Goal: Use online tool/utility

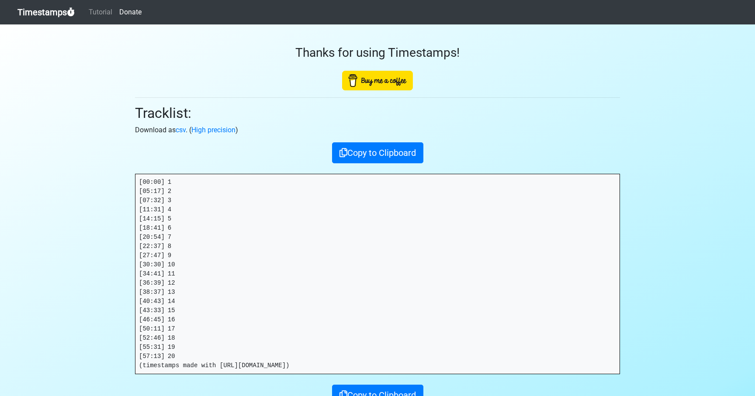
click at [48, 16] on link "Timestamps" at bounding box center [45, 11] width 57 height 17
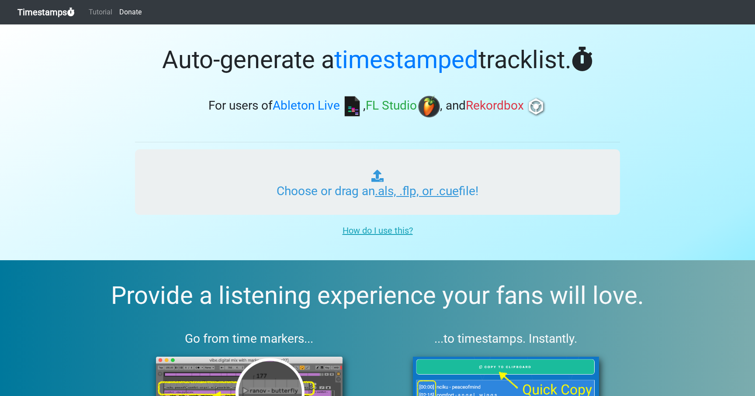
type input "C:\fakepath\DIALEKT RADIO #296 (WORLDWIDE).als"
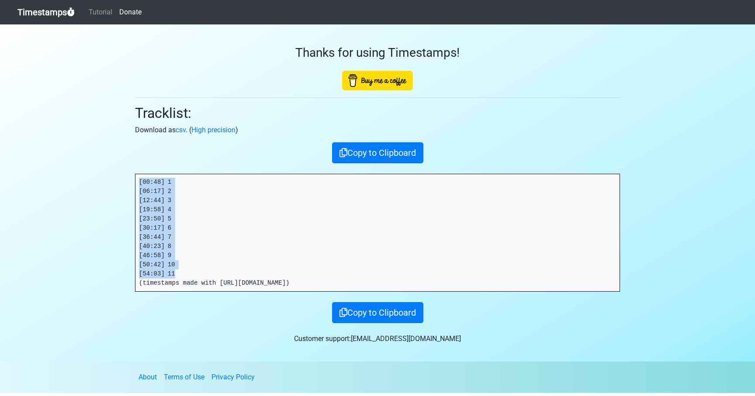
drag, startPoint x: 186, startPoint y: 274, endPoint x: 123, endPoint y: 180, distance: 113.5
click at [123, 180] on section "Thanks for using Timestamps! Tracklist: Download as csv . ( High precision ) Co…" at bounding box center [377, 192] width 755 height 337
copy pre "[00:48] 1 [06:17] 2 [12:44] 3 [19:58] 4 [23:50] 5 [30:17] 6 [36:44] 7 [40:23] 8…"
